Goal: Task Accomplishment & Management: Complete application form

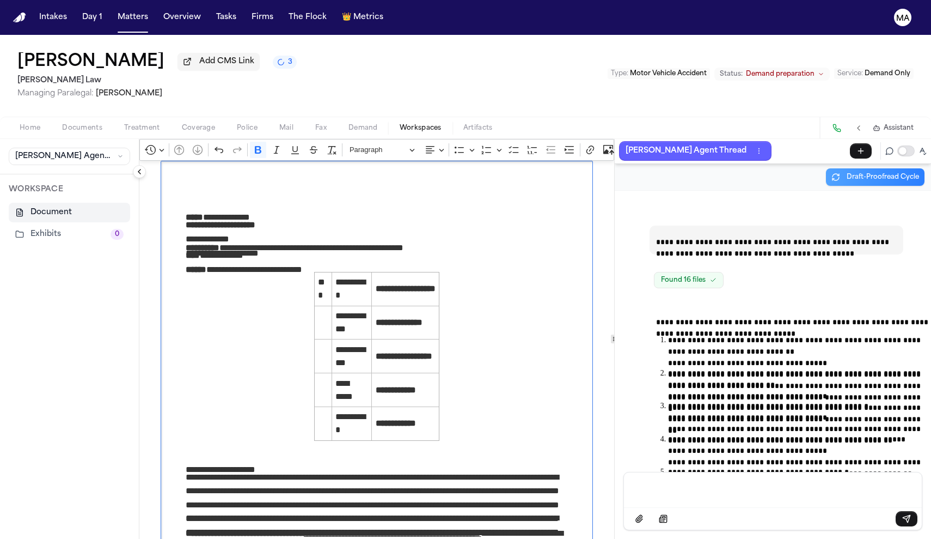
scroll to position [17272, 0]
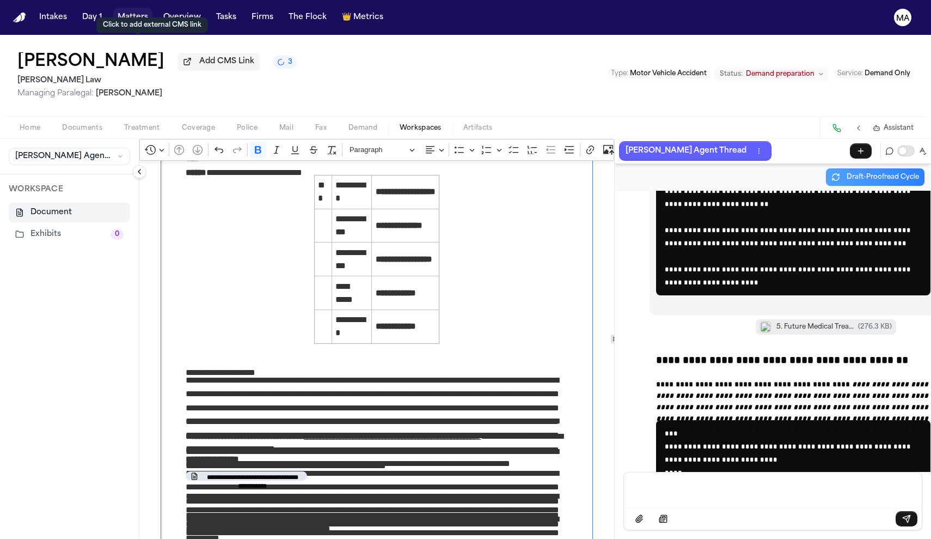
click at [113, 10] on button "Matters" at bounding box center [132, 18] width 39 height 20
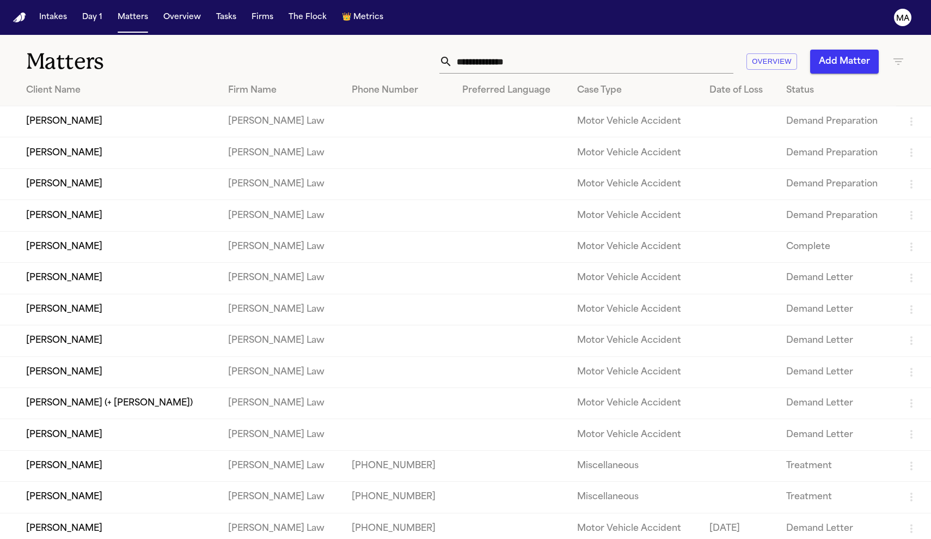
click at [852, 50] on button "Add Matter" at bounding box center [845, 62] width 69 height 24
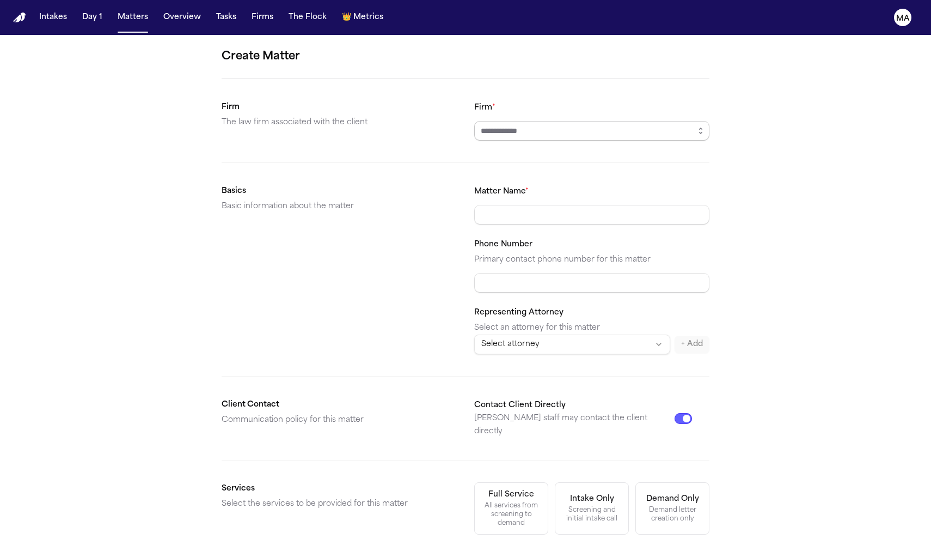
click at [525, 121] on input "Firm *" at bounding box center [591, 131] width 235 height 20
type input "*********"
type input "**********"
click at [676, 237] on div "**********" at bounding box center [465, 411] width 931 height 753
click at [643, 506] on div "Demand letter creation only" at bounding box center [673, 514] width 60 height 17
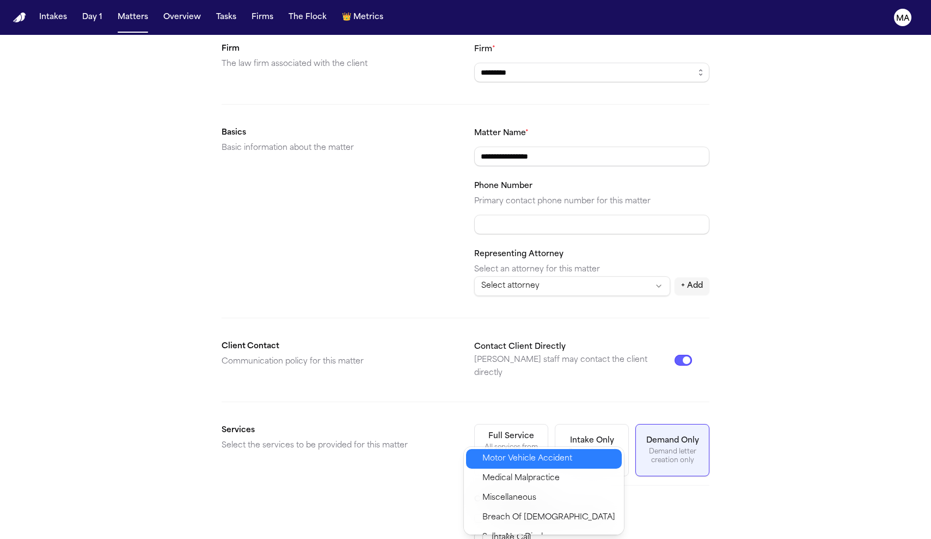
click at [513, 454] on span "Motor Vehicle Accident" at bounding box center [528, 458] width 90 height 13
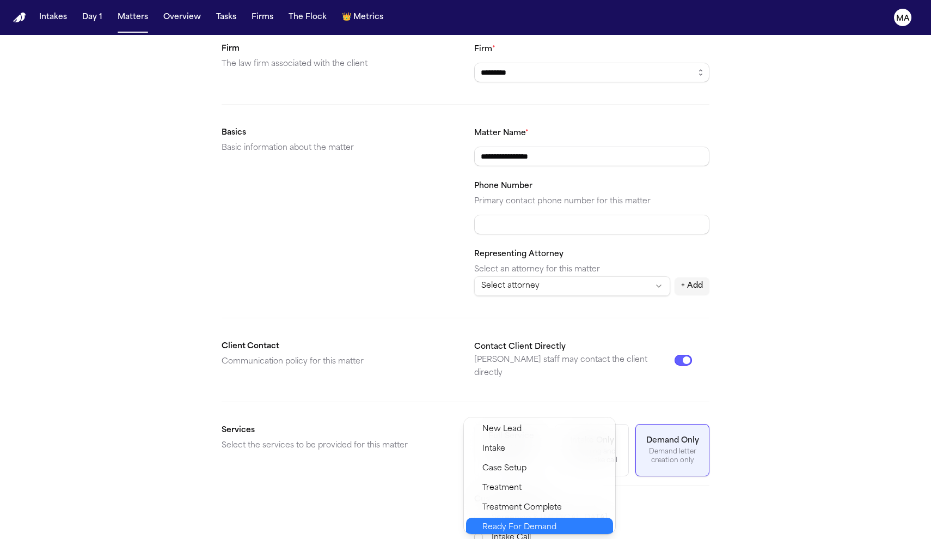
click at [508, 521] on span "Ready For Demand" at bounding box center [520, 527] width 74 height 13
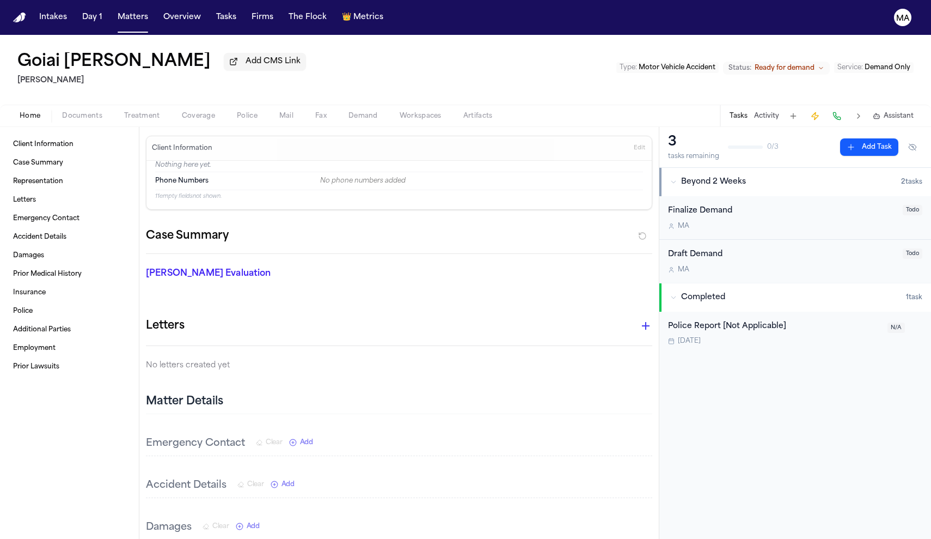
click at [62, 112] on span "Documents" at bounding box center [82, 116] width 40 height 9
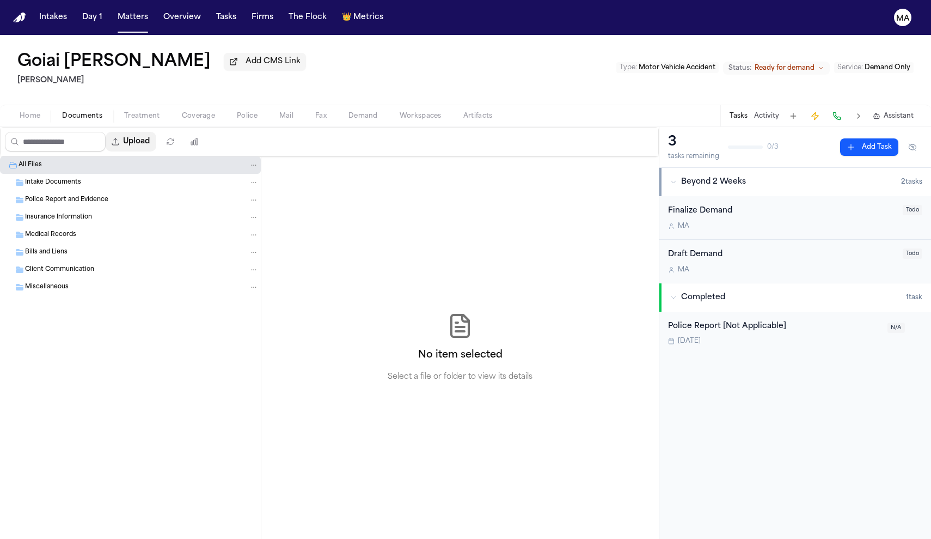
click at [111, 132] on button "Upload" at bounding box center [131, 142] width 51 height 20
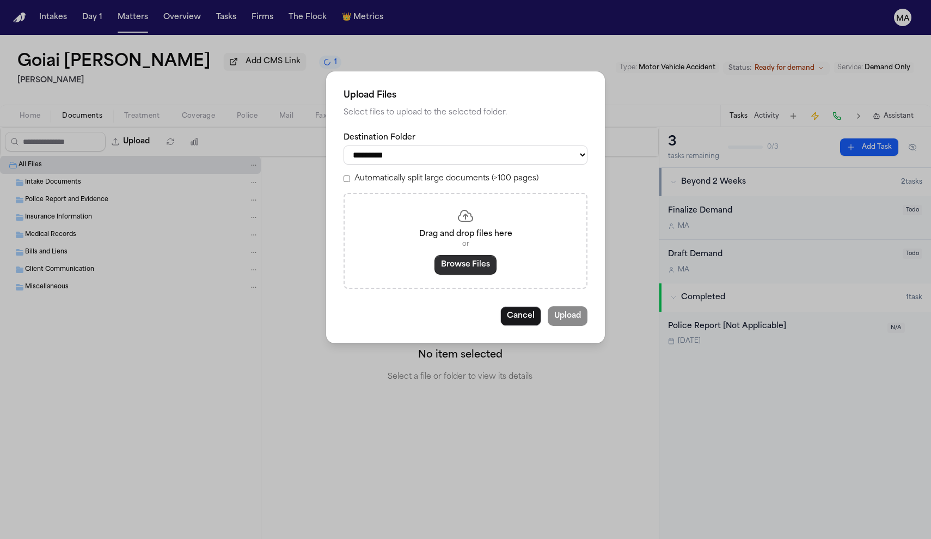
click at [459, 255] on button "Browse Files" at bounding box center [466, 265] width 62 height 20
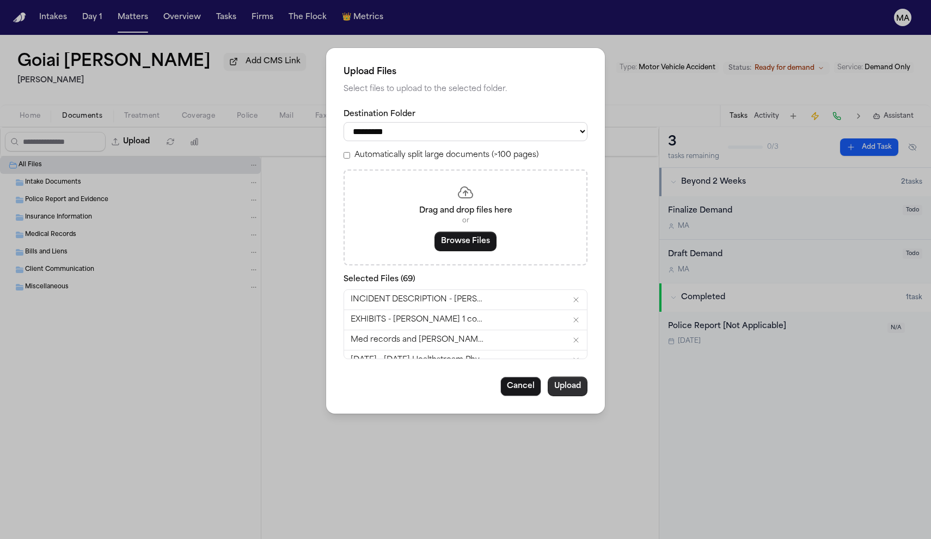
click at [548, 376] on button "Upload" at bounding box center [568, 386] width 40 height 20
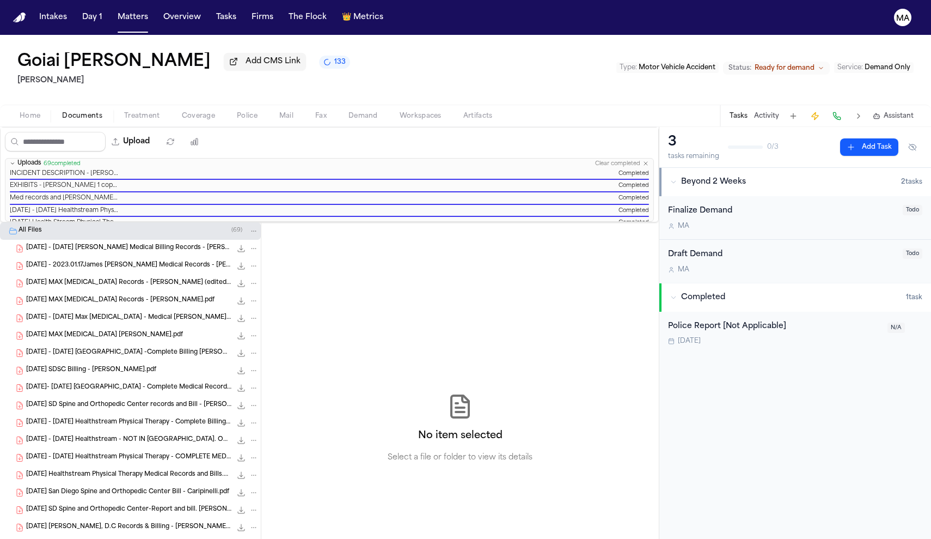
click at [334, 58] on span "133" at bounding box center [339, 62] width 11 height 9
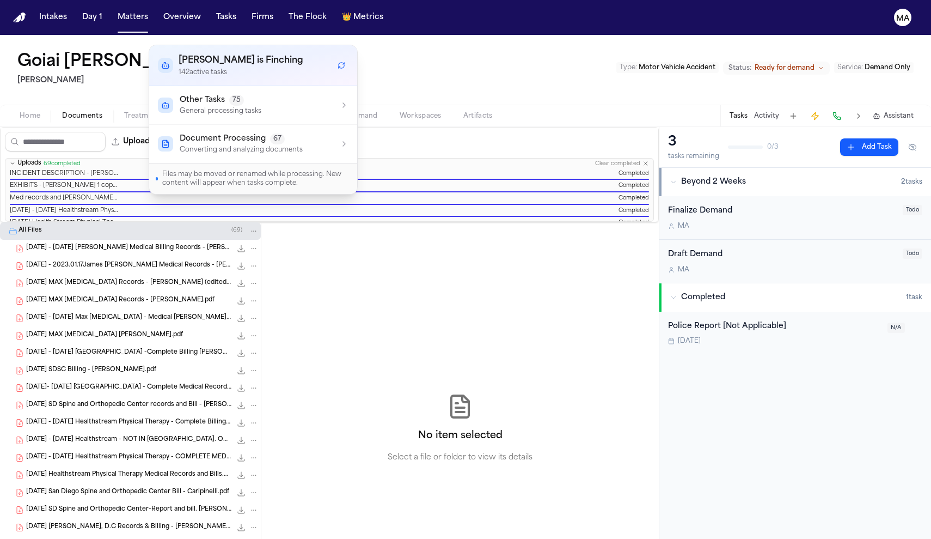
click at [255, 145] on p "Converting and analyzing documents" at bounding box center [241, 149] width 123 height 9
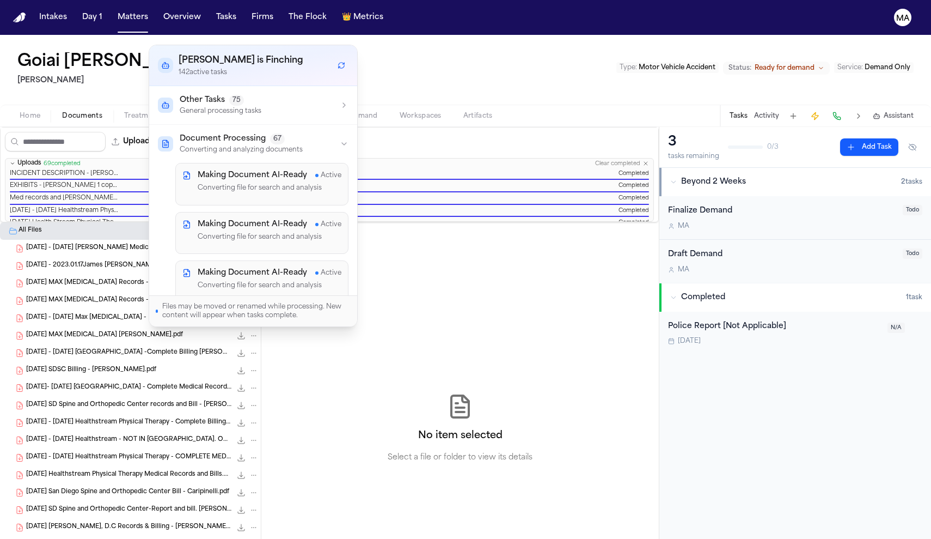
click at [253, 145] on p "Converting and analyzing documents" at bounding box center [241, 149] width 123 height 9
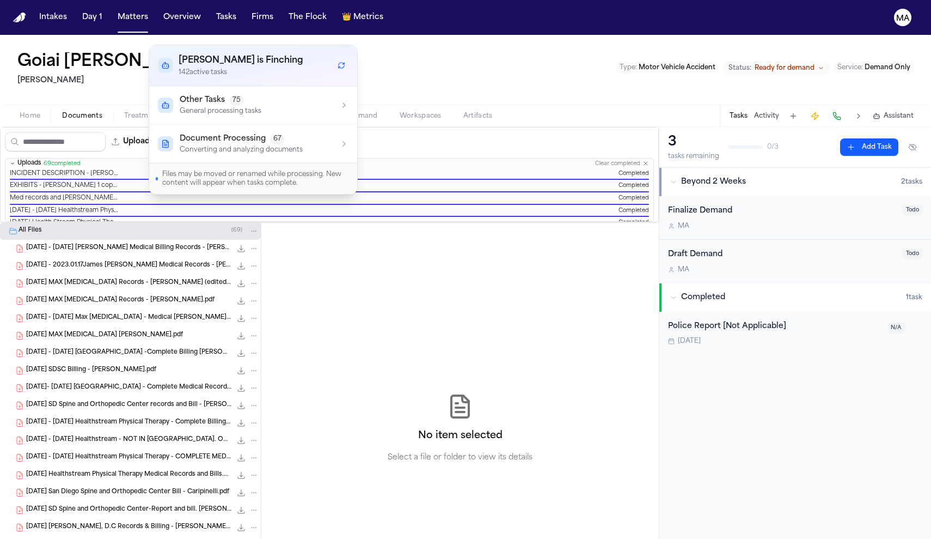
click at [248, 95] on div "Other Tasks 75 General processing tasks" at bounding box center [253, 105] width 191 height 21
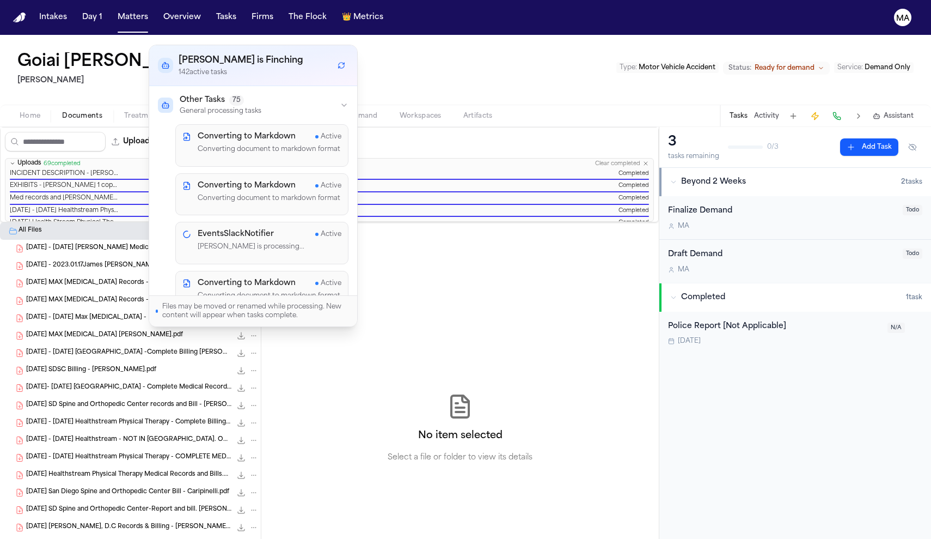
click at [254, 95] on div "Other Tasks 75 General processing tasks" at bounding box center [253, 105] width 191 height 21
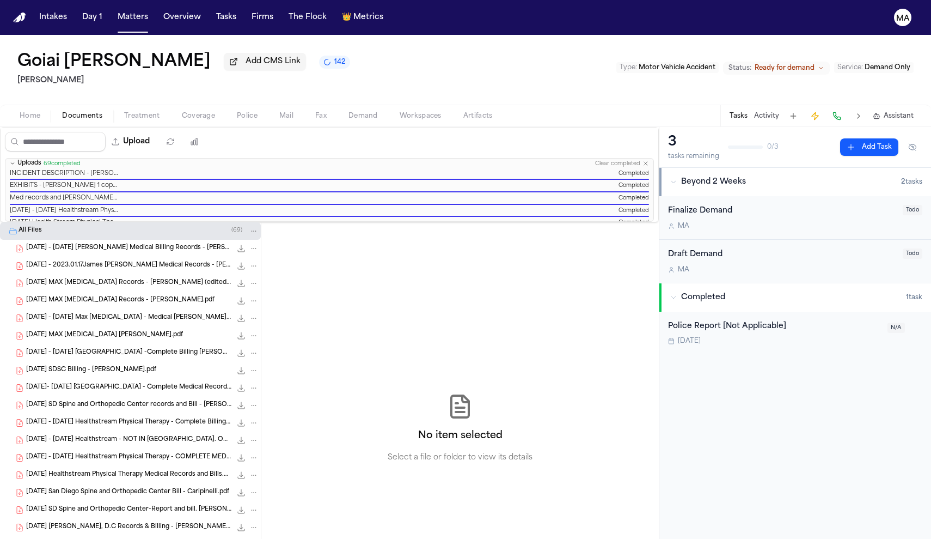
click at [299, 48] on div "Goiai [PERSON_NAME] Add CMS Link 142 Yanni Law Type : Motor Vehicle Accident St…" at bounding box center [465, 70] width 931 height 70
click at [349, 112] on span "Demand" at bounding box center [363, 116] width 29 height 9
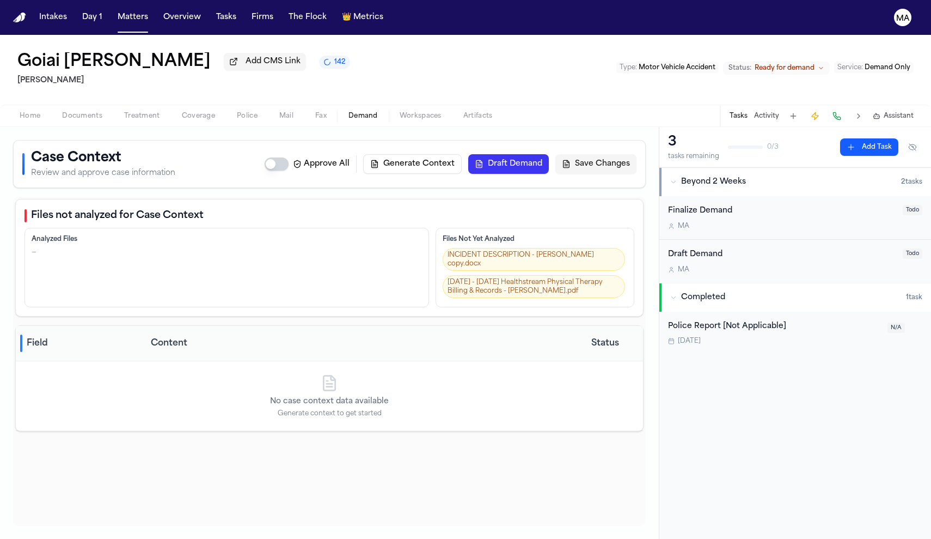
click at [62, 112] on span "Documents" at bounding box center [82, 116] width 40 height 9
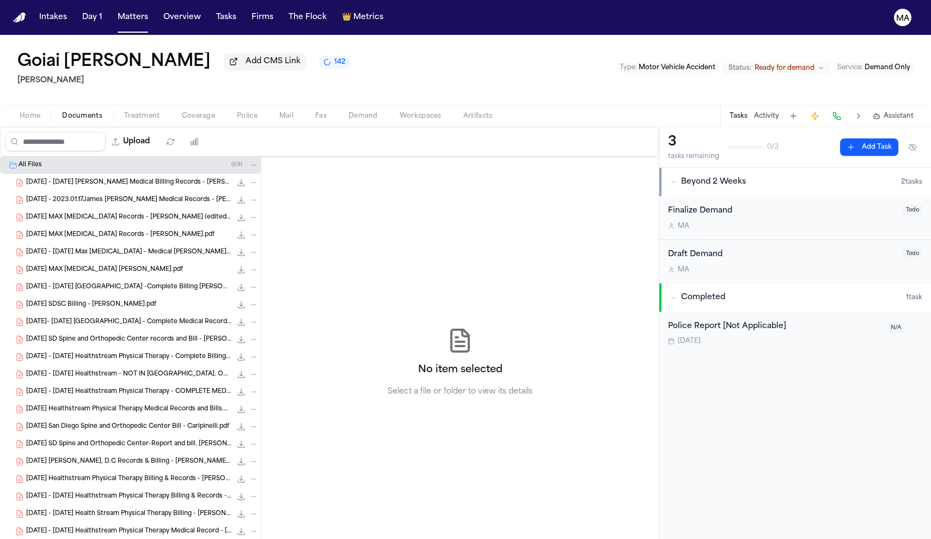
click at [334, 58] on span "142" at bounding box center [339, 62] width 11 height 9
click at [194, 35] on div "Goiai [PERSON_NAME] Add CMS Link 139 Yanni Law Type : Motor Vehicle Accident St…" at bounding box center [465, 70] width 931 height 70
click at [338, 109] on button "Demand" at bounding box center [363, 115] width 51 height 13
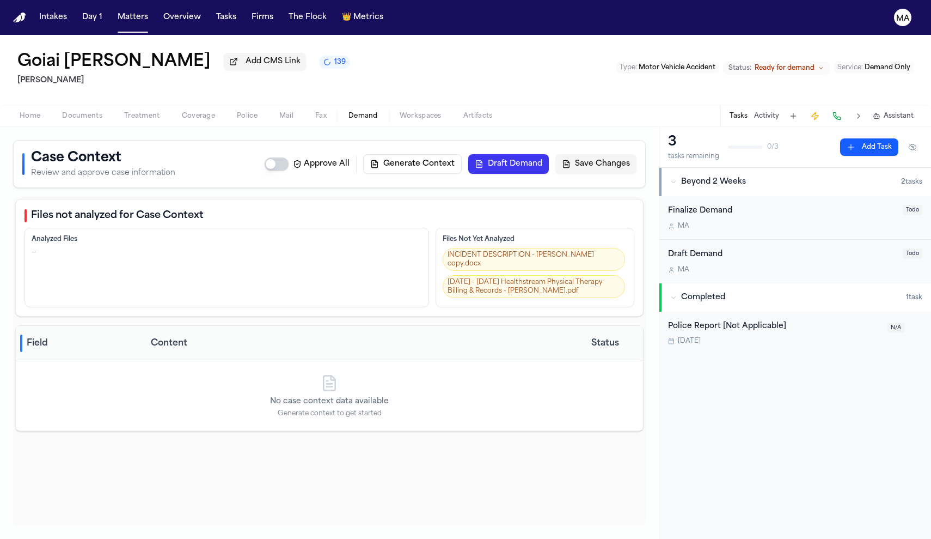
click at [10, 109] on button "Home" at bounding box center [30, 115] width 42 height 13
